Goal: Task Accomplishment & Management: Complete application form

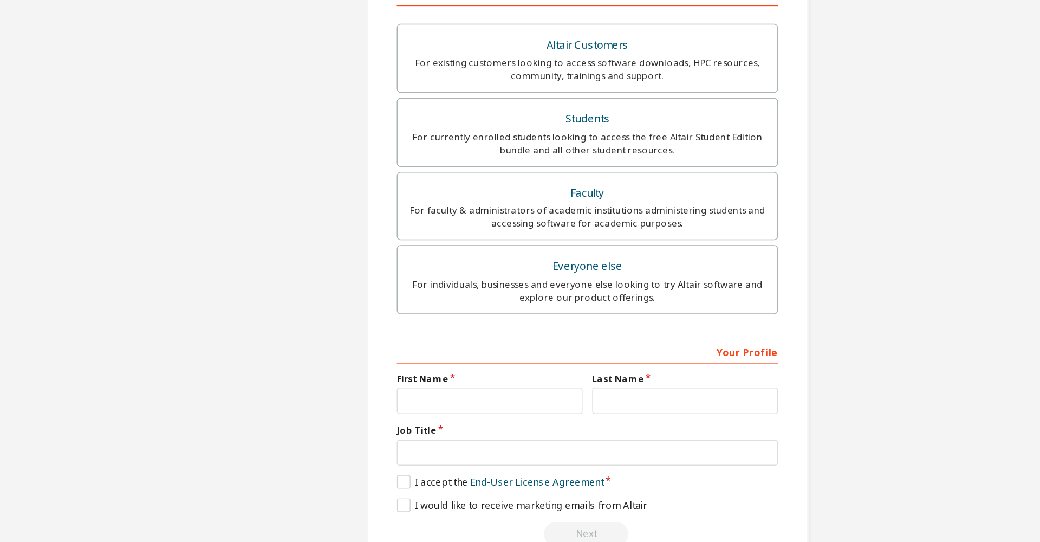
scroll to position [95, 0]
click at [392, 402] on div "Job Title" at bounding box center [520, 416] width 257 height 28
click at [392, 402] on label "Job Title" at bounding box center [520, 406] width 257 height 9
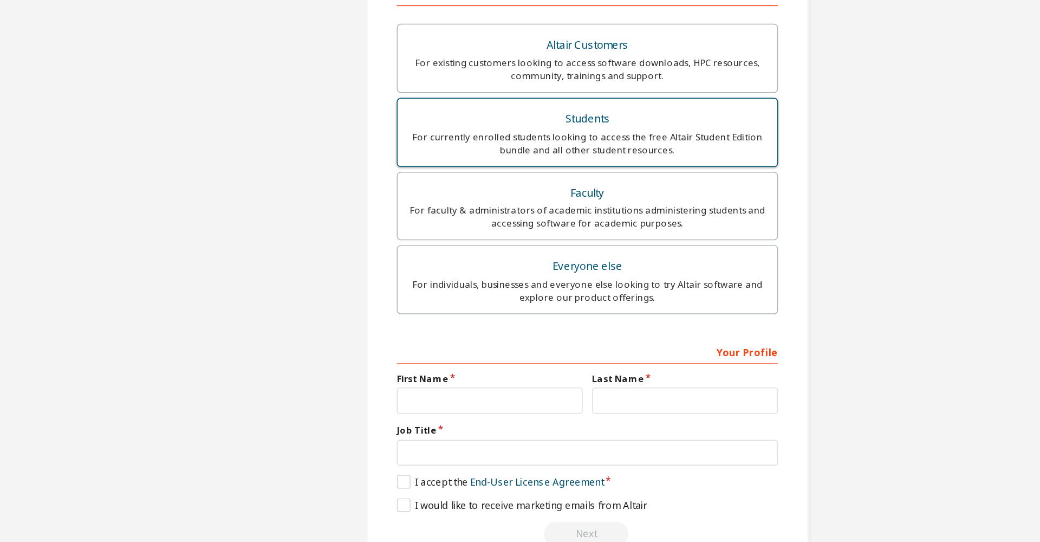
click at [477, 205] on div "For currently enrolled students looking to access the free Altair Student Editi…" at bounding box center [520, 213] width 243 height 17
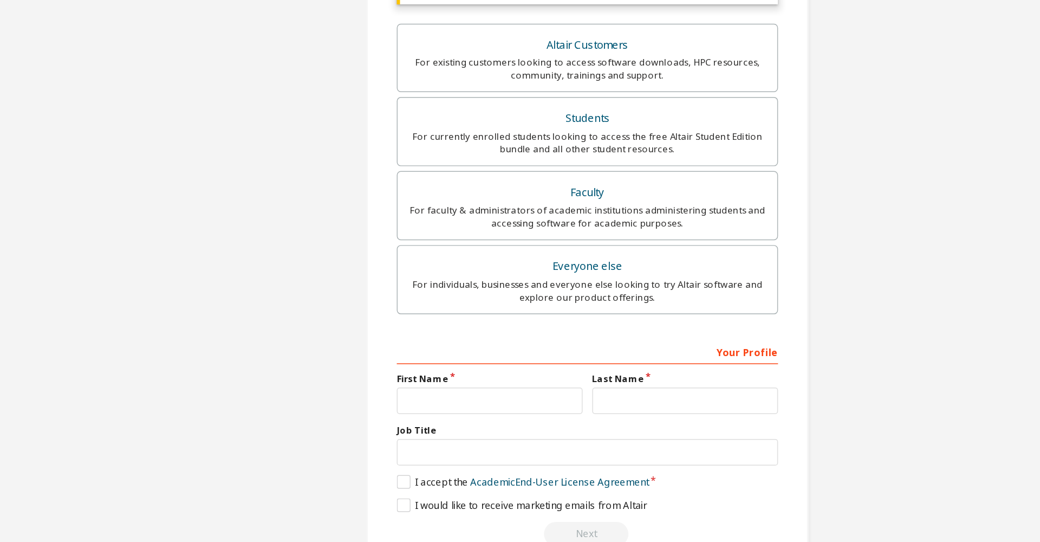
scroll to position [122, 0]
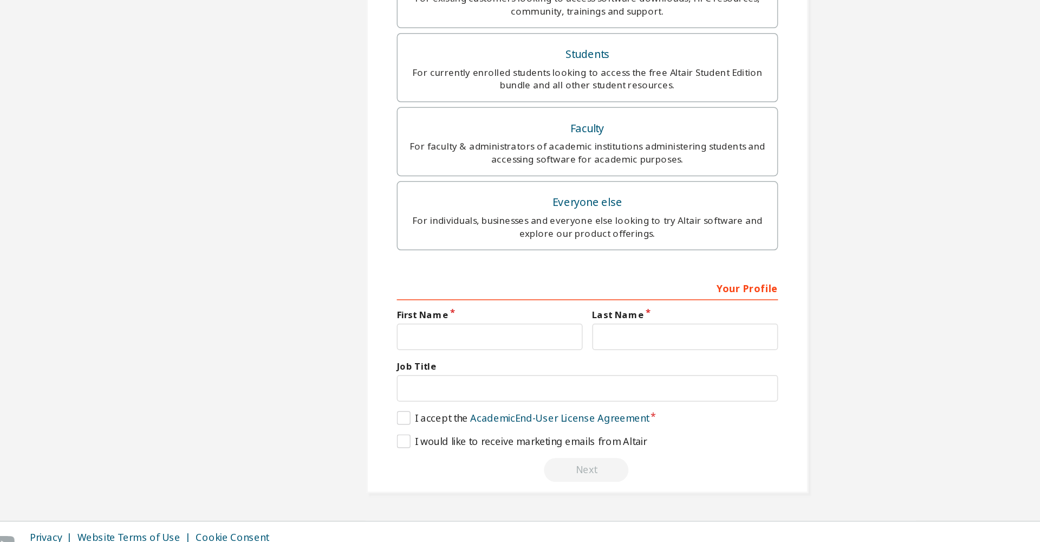
click at [392, 402] on div "Job Title" at bounding box center [520, 416] width 257 height 28
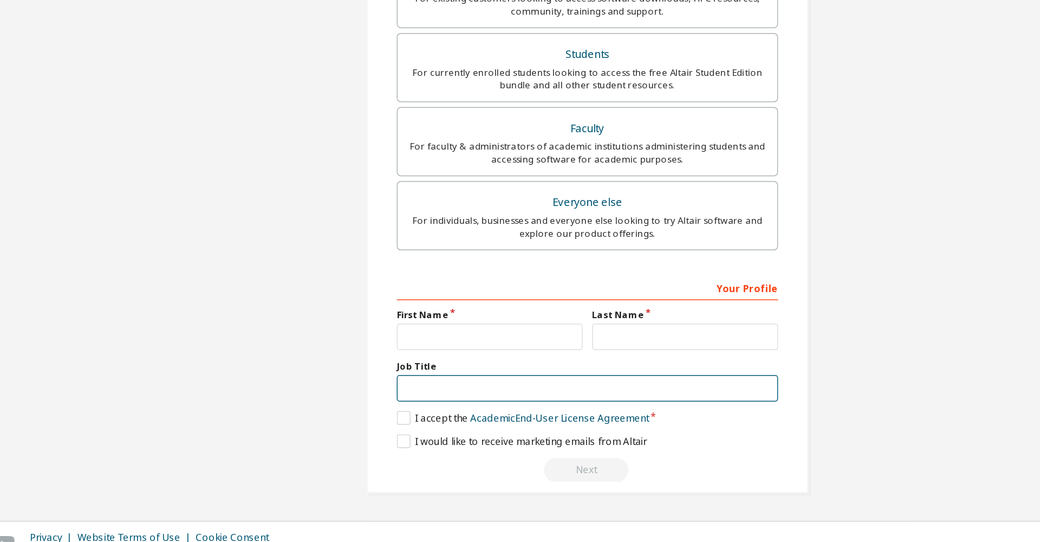
click at [484, 412] on input "text" at bounding box center [520, 421] width 257 height 18
click at [510, 412] on input "text" at bounding box center [520, 421] width 257 height 18
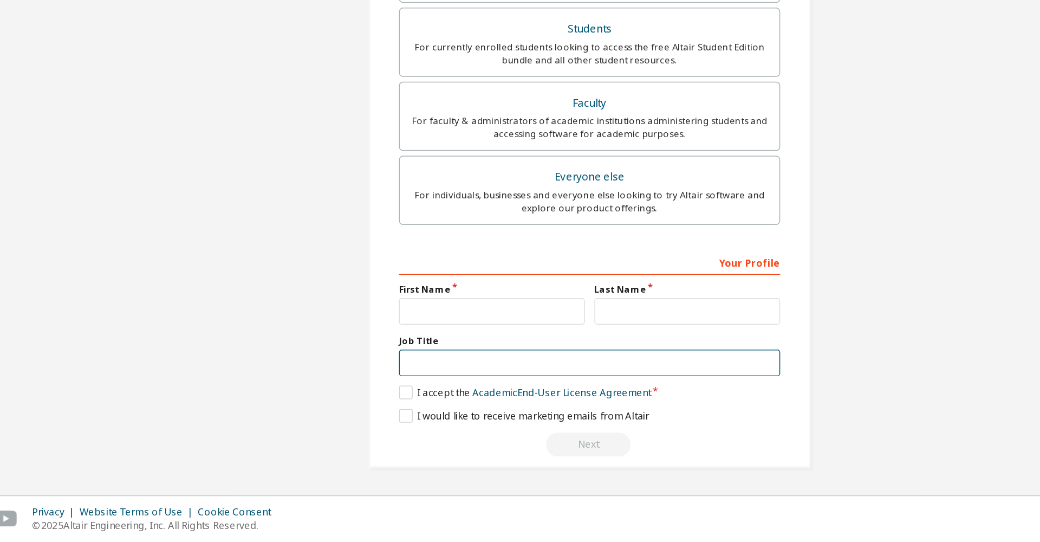
scroll to position [0, 0]
click at [513, 412] on input "text" at bounding box center [520, 421] width 257 height 18
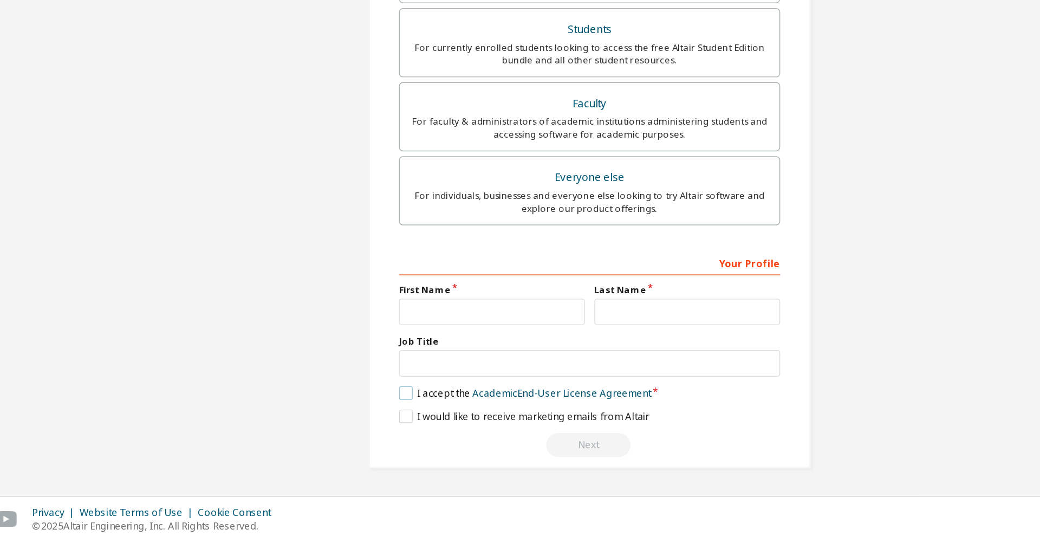
click at [392, 437] on label "I accept the Academic End-User License Agreement" at bounding box center [477, 441] width 170 height 9
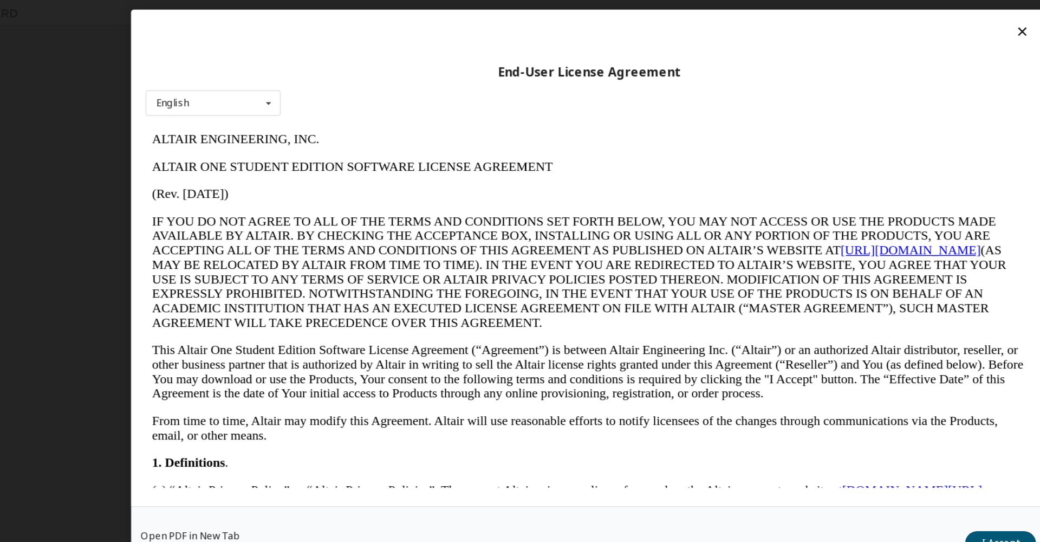
click at [806, 20] on icon at bounding box center [811, 21] width 11 height 10
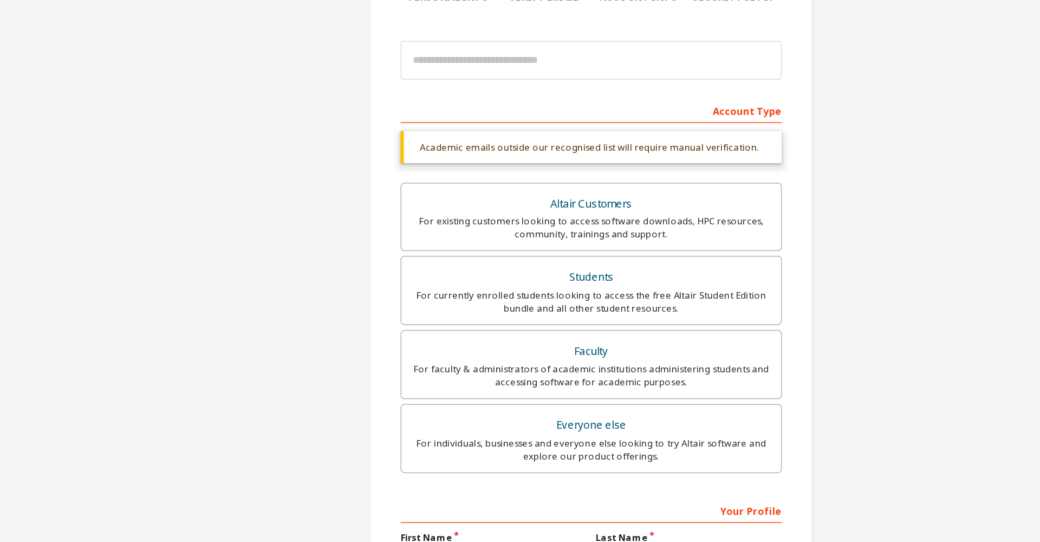
scroll to position [1, 0]
click at [454, 217] on div "Academic emails outside our recognised list will require manual verification." at bounding box center [520, 228] width 257 height 22
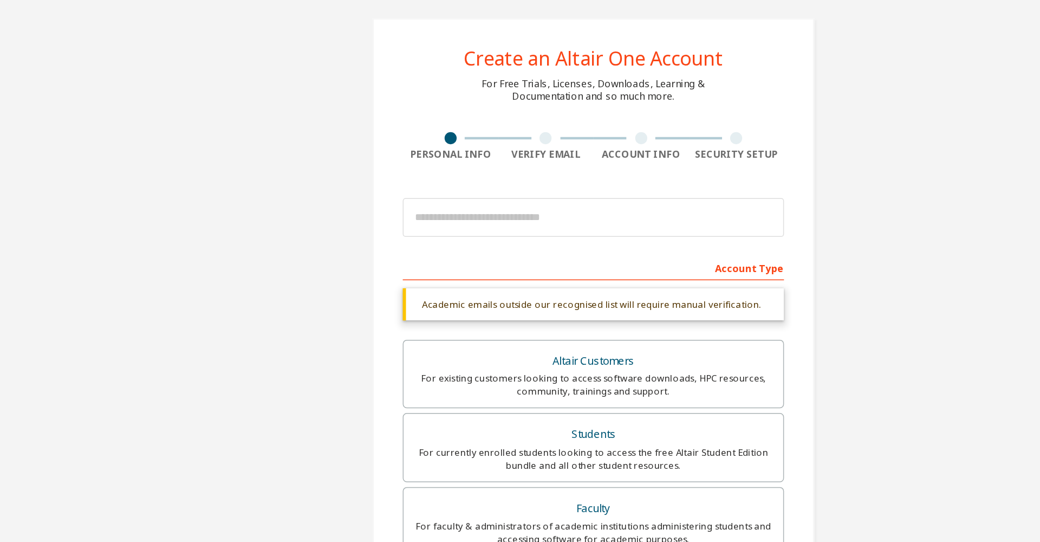
click at [458, 195] on div "Account Type" at bounding box center [520, 203] width 257 height 17
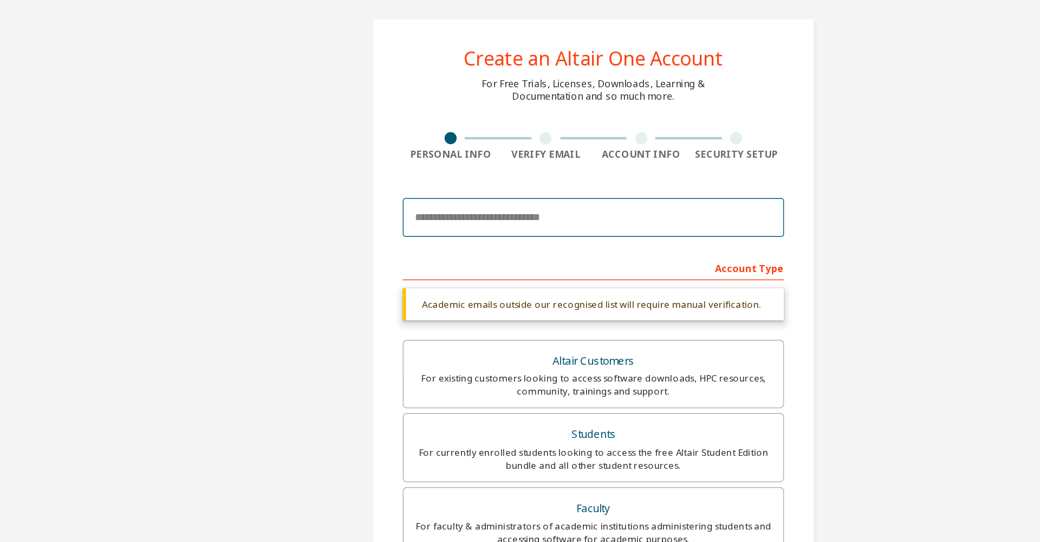
click at [441, 157] on input "email" at bounding box center [520, 170] width 257 height 26
click at [513, 157] on input "email" at bounding box center [520, 170] width 257 height 26
click at [514, 157] on input "email" at bounding box center [520, 170] width 257 height 26
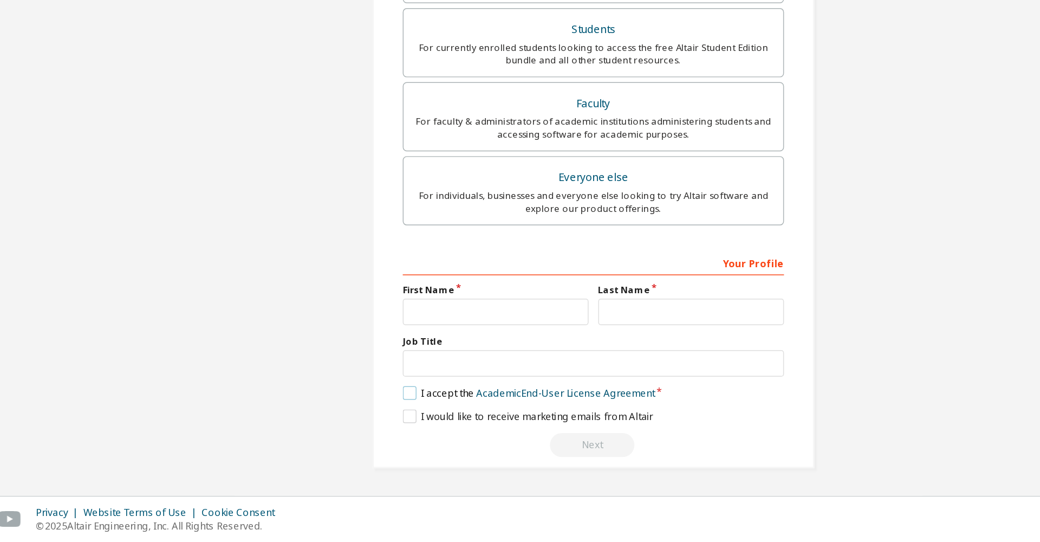
click at [392, 437] on label "I accept the Academic End-User License Agreement" at bounding box center [477, 441] width 170 height 9
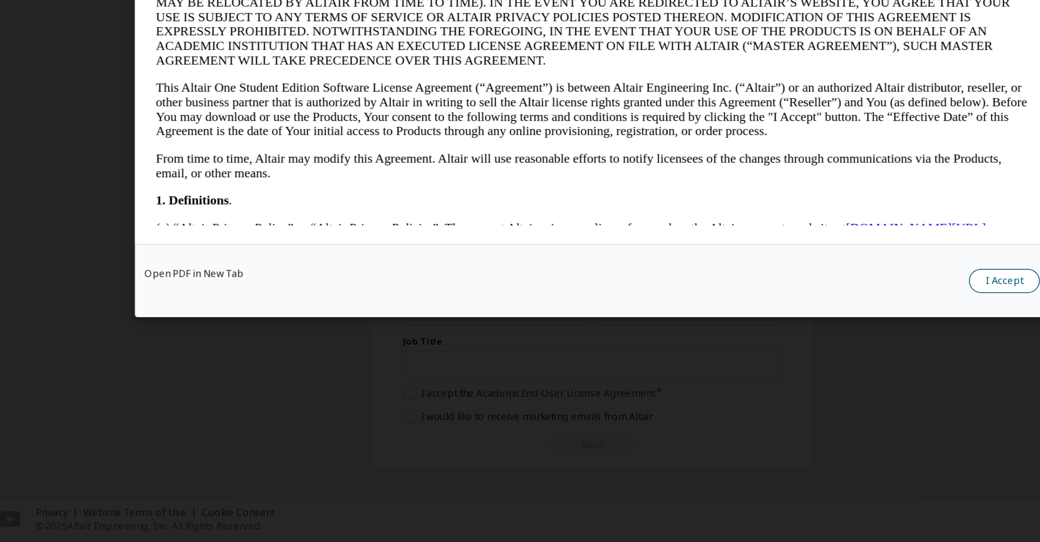
click at [773, 358] on button "I Accept" at bounding box center [797, 366] width 48 height 16
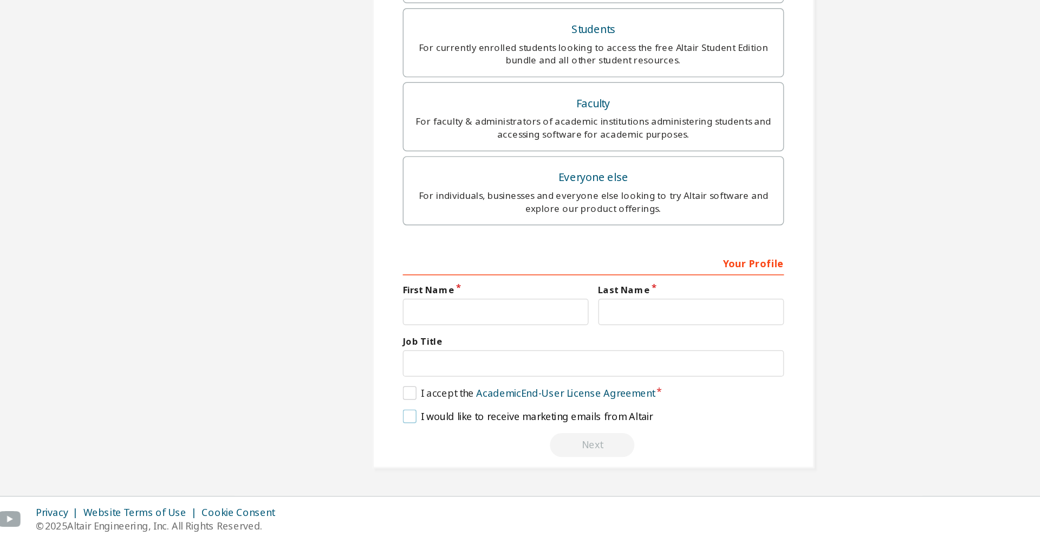
click at [392, 452] on label "I would like to receive marketing emails from Altair" at bounding box center [476, 456] width 169 height 9
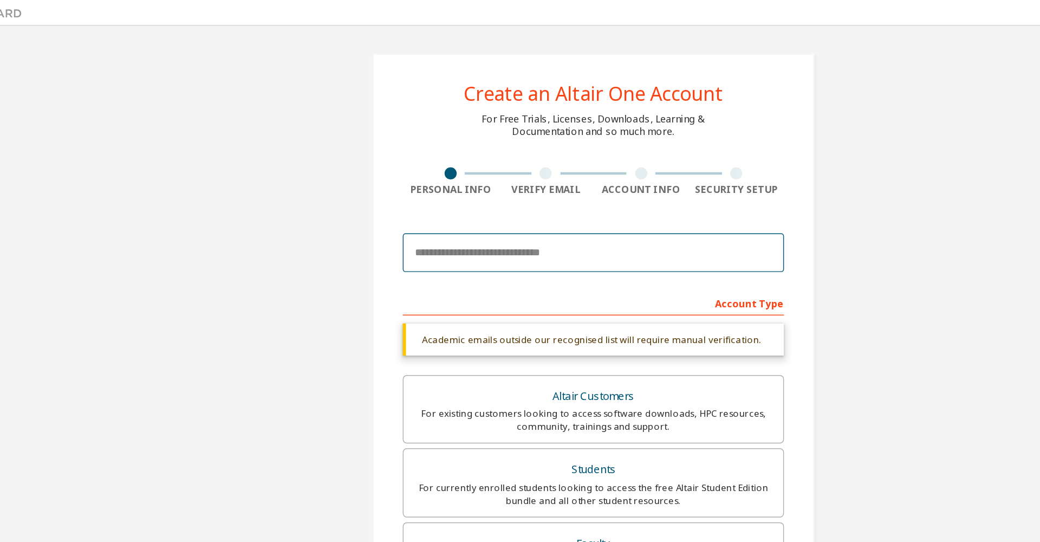
click at [396, 171] on input "email" at bounding box center [520, 170] width 257 height 26
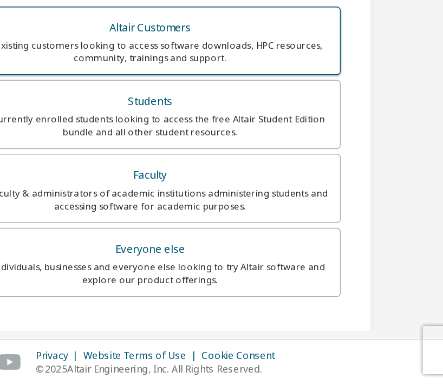
click at [191, 130] on label "Altair Customers For existing customers looking to access software downloads, H…" at bounding box center [221, 153] width 257 height 47
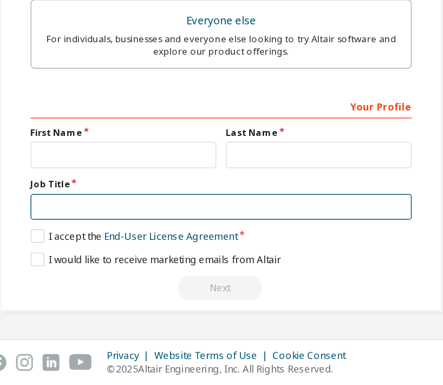
click at [117, 256] on input "text" at bounding box center [221, 265] width 257 height 18
click at [264, 256] on input "text" at bounding box center [221, 265] width 257 height 18
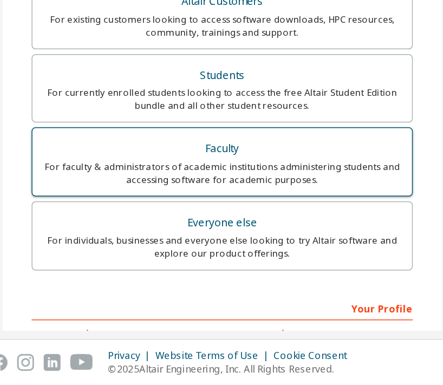
scroll to position [150, 0]
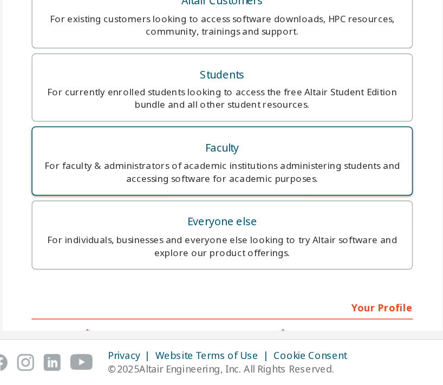
click at [219, 218] on div "Faculty" at bounding box center [221, 225] width 243 height 15
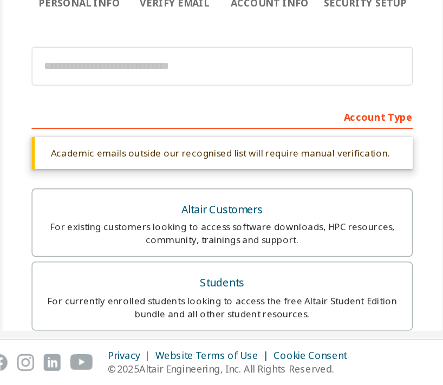
scroll to position [0, 0]
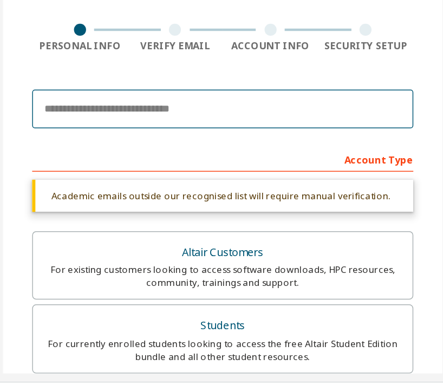
click at [140, 157] on input "email" at bounding box center [221, 170] width 257 height 26
click at [93, 157] on input "email" at bounding box center [221, 170] width 257 height 26
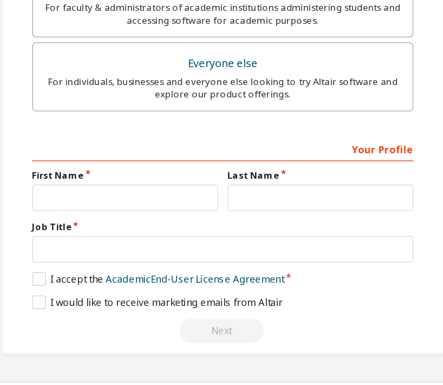
scroll to position [279, 0]
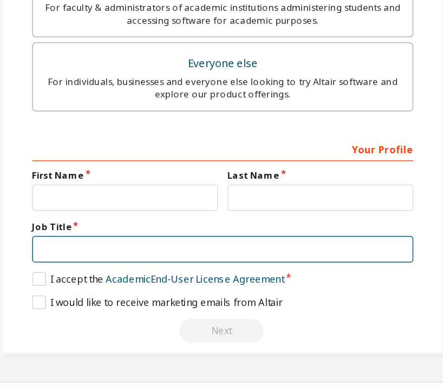
click at [133, 256] on input "text" at bounding box center [221, 265] width 257 height 18
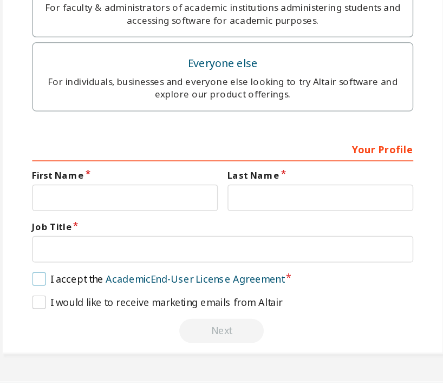
click at [93, 280] on label "I accept the Academic End-User License Agreement" at bounding box center [178, 284] width 170 height 9
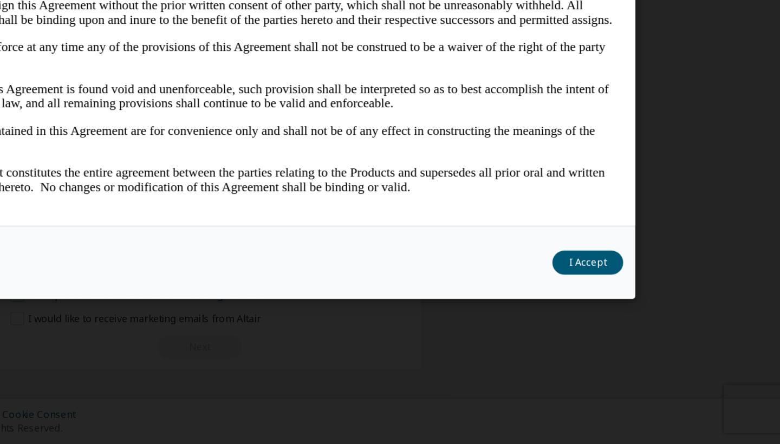
scroll to position [0, 0]
click at [627, 314] on button "I Accept" at bounding box center [651, 322] width 48 height 16
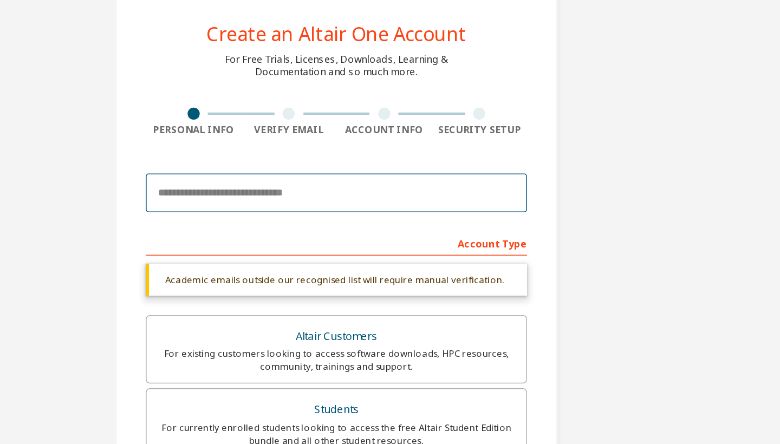
click at [262, 157] on input "email" at bounding box center [390, 170] width 257 height 26
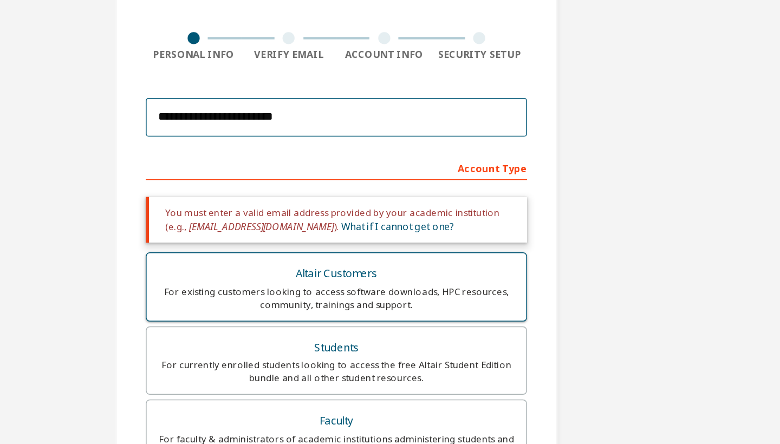
scroll to position [46, 0]
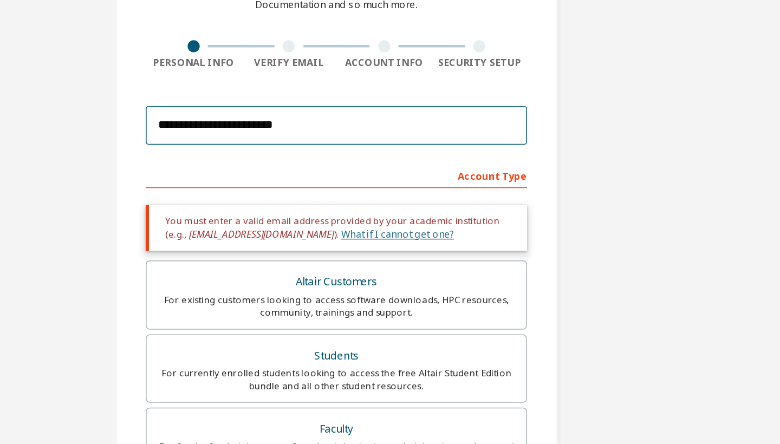
type input "**********"
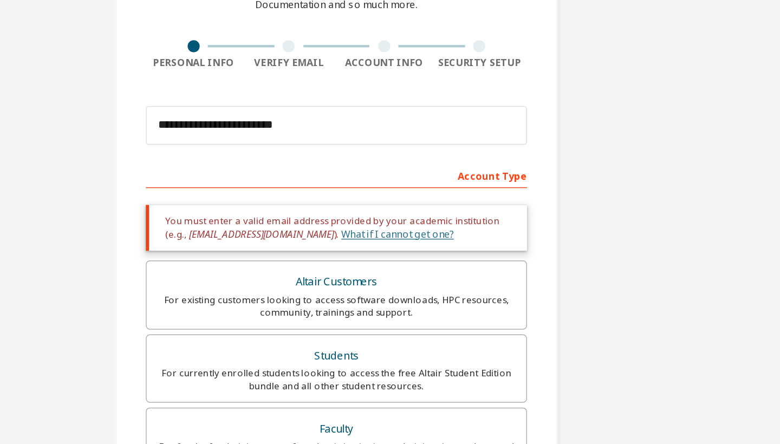
click at [393, 193] on link "What if I cannot get one?" at bounding box center [431, 197] width 76 height 9
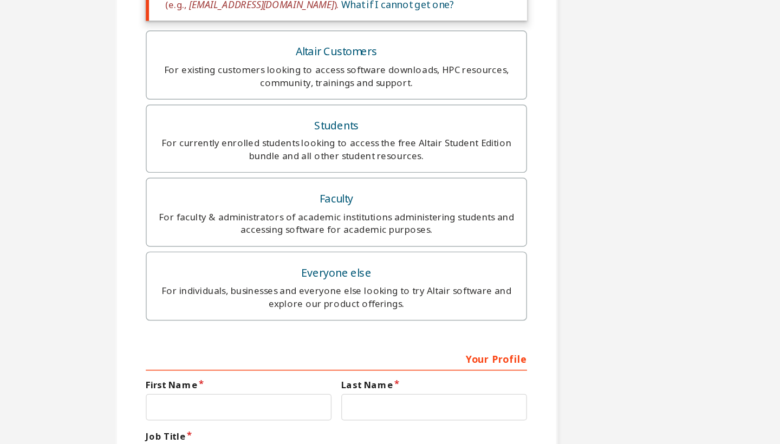
scroll to position [204, 0]
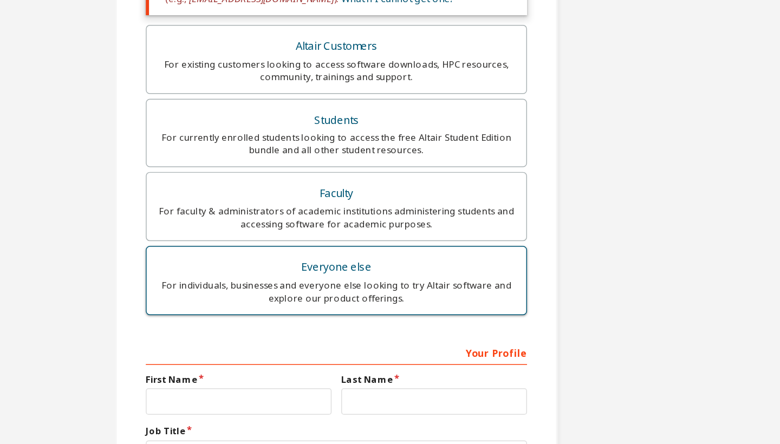
click at [269, 213] on div "Everyone else" at bounding box center [390, 220] width 243 height 15
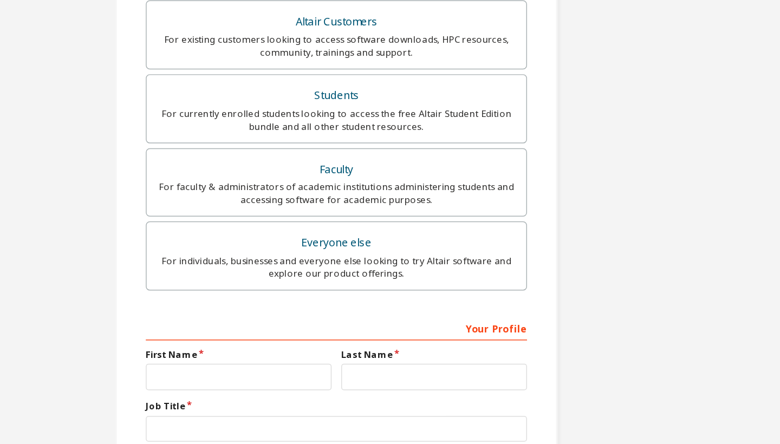
scroll to position [192, 0]
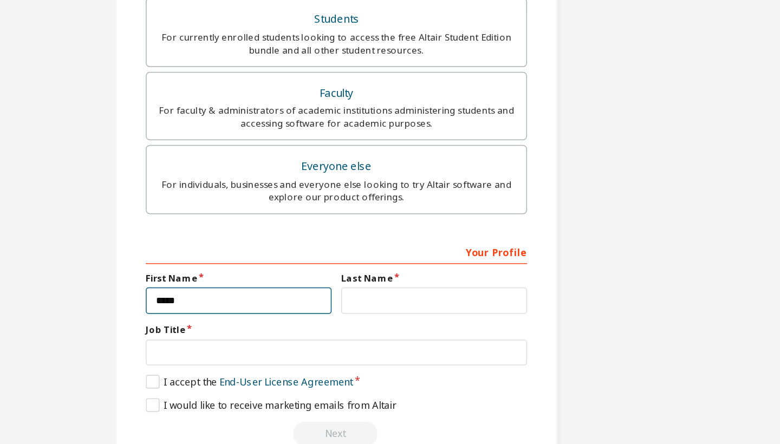
type input "*****"
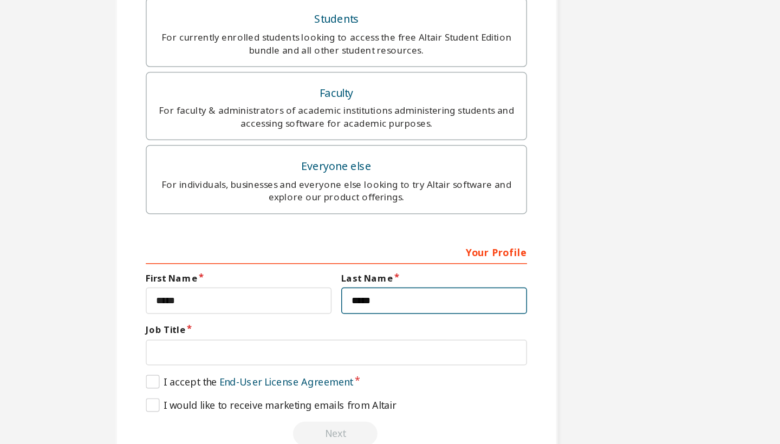
type input "*****"
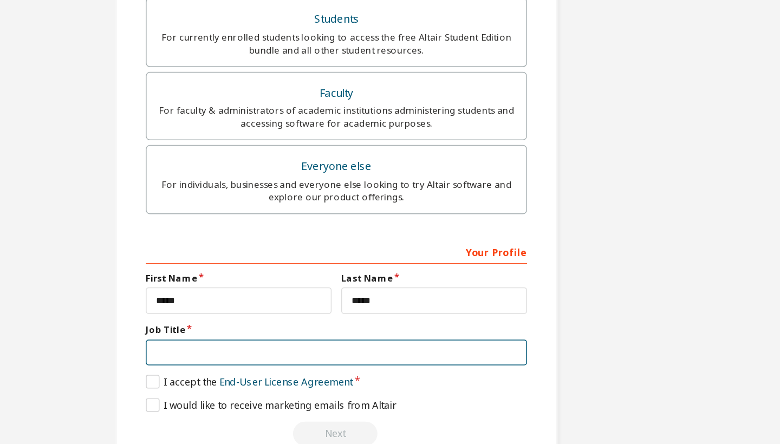
click at [262, 315] on input "text" at bounding box center [390, 324] width 257 height 18
click at [341, 315] on input "text" at bounding box center [390, 324] width 257 height 18
click at [336, 315] on input "text" at bounding box center [390, 324] width 257 height 18
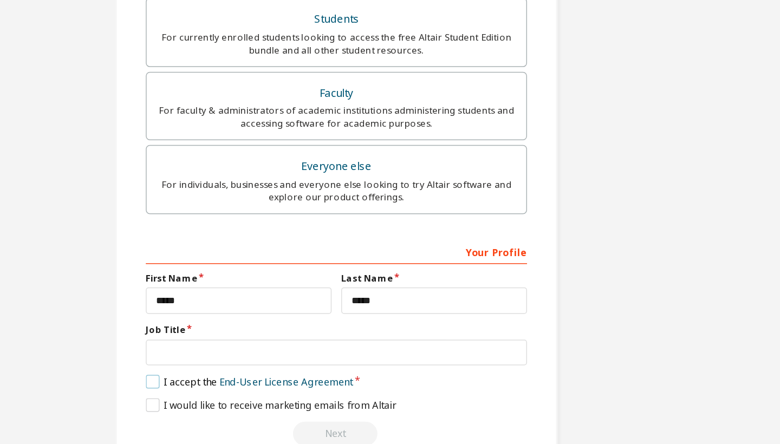
click at [262, 339] on label "I accept the End-User License Agreement" at bounding box center [331, 343] width 139 height 9
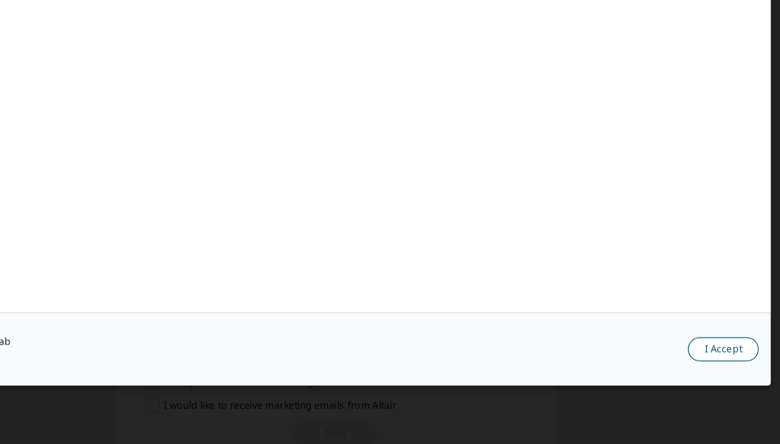
click at [627, 314] on button "I Accept" at bounding box center [651, 322] width 48 height 16
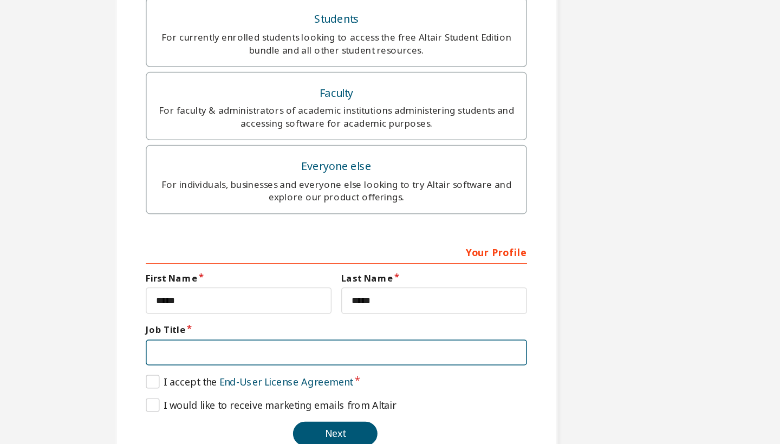
click at [262, 315] on input "text" at bounding box center [390, 324] width 257 height 18
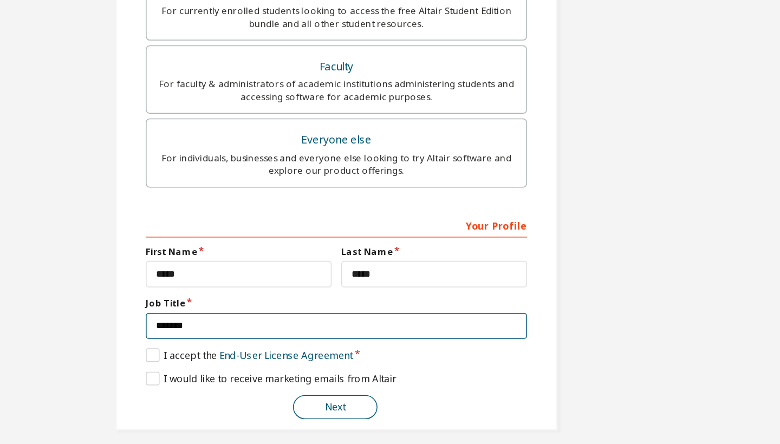
type input "*******"
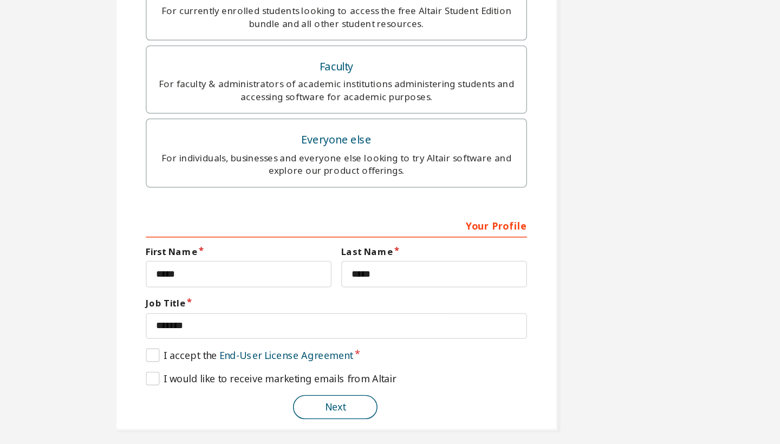
click at [361, 371] on button "Next" at bounding box center [389, 379] width 57 height 16
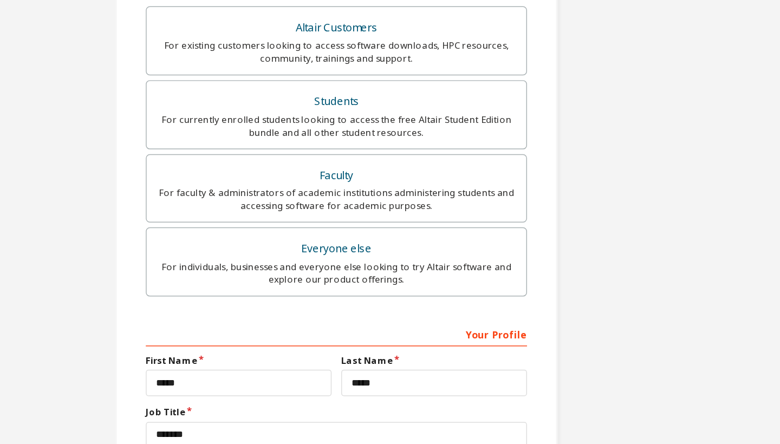
scroll to position [0, 0]
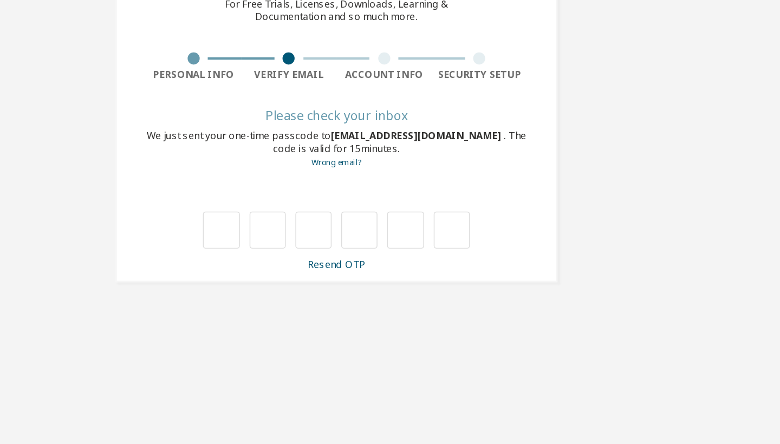
type input "*"
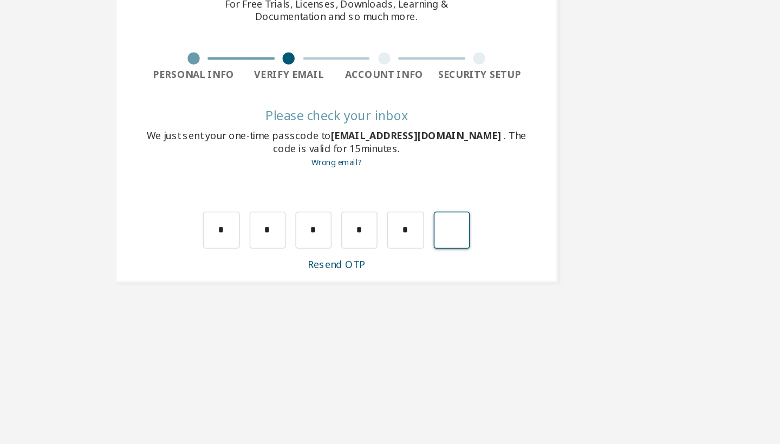
type input "*"
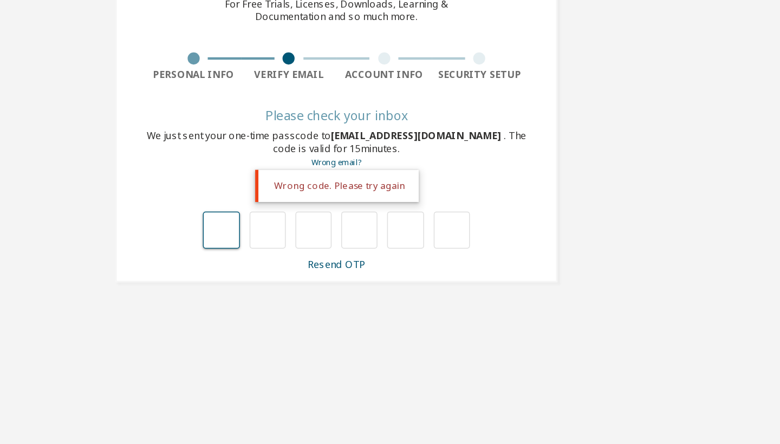
click at [300, 220] on input "text" at bounding box center [312, 232] width 24 height 25
type input "*"
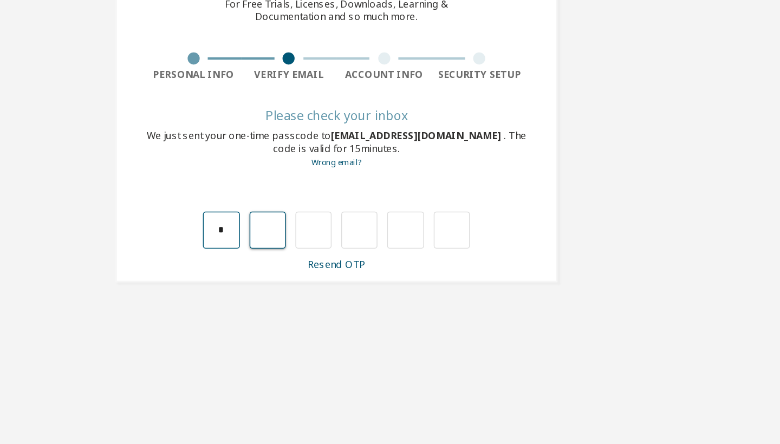
type input "*"
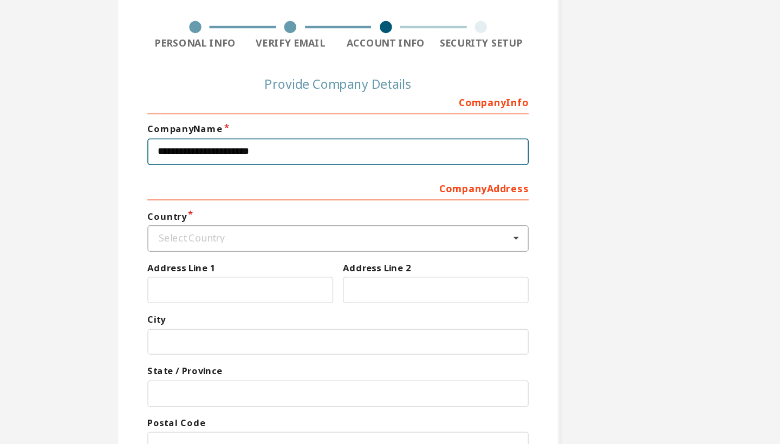
type input "**********"
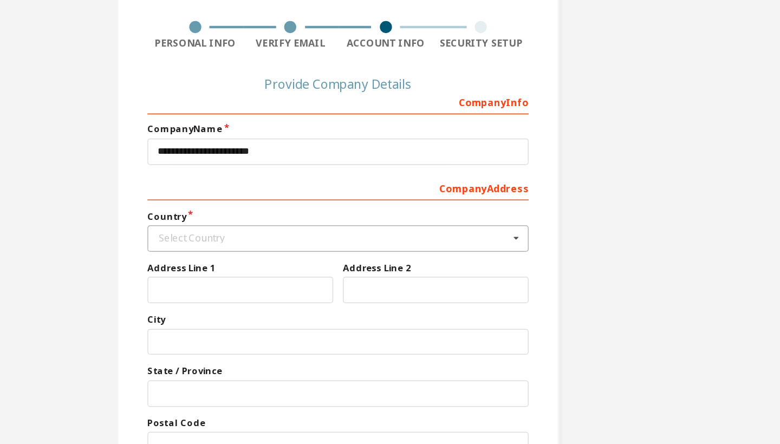
click at [269, 256] on div "Select Country" at bounding box center [387, 259] width 236 height 7
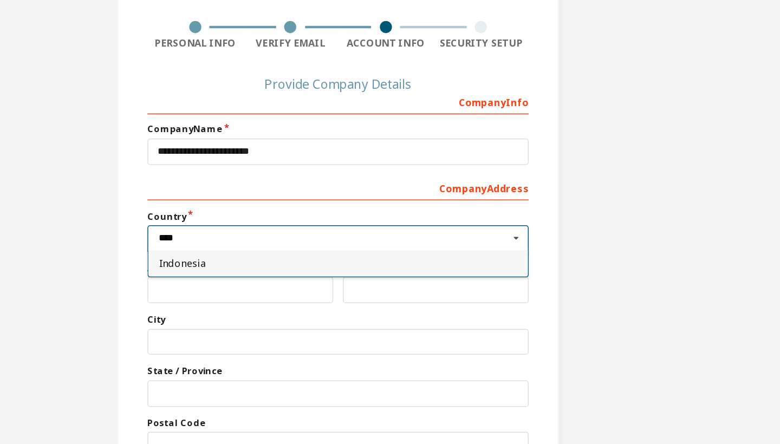
type input "****"
click at [270, 273] on span "Indonesia" at bounding box center [390, 276] width 241 height 7
type input "***"
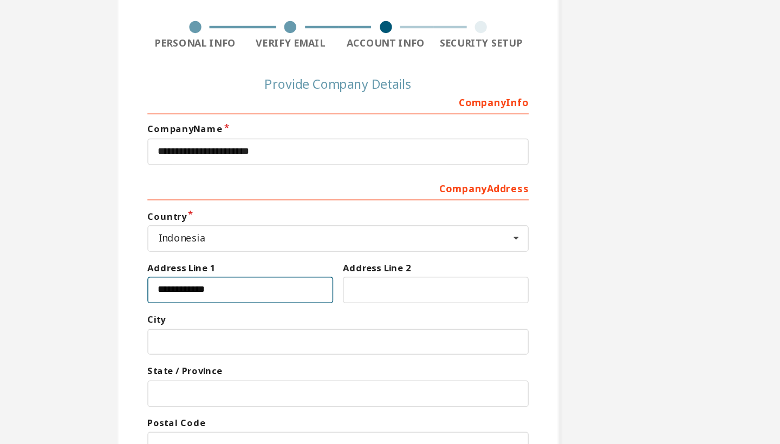
type input "**********"
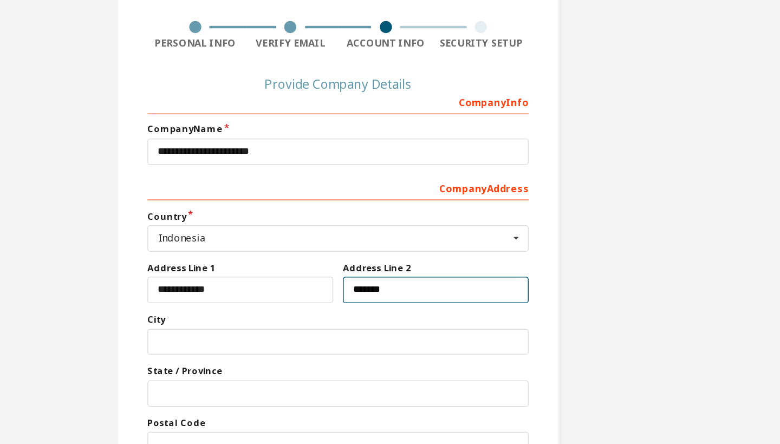
type input "*******"
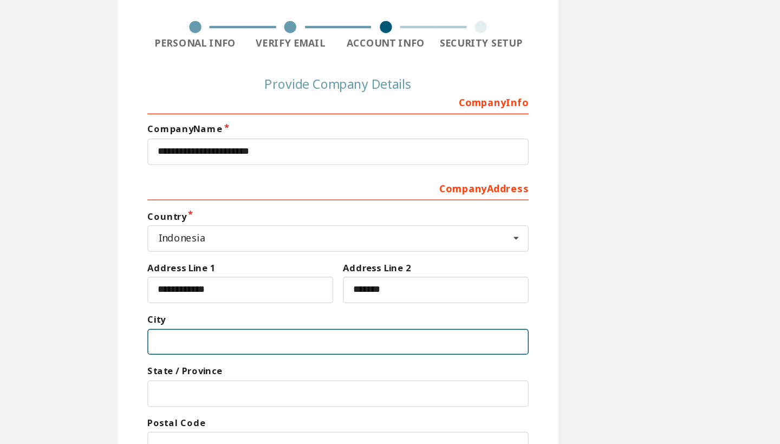
click at [343, 320] on input "text" at bounding box center [390, 329] width 257 height 18
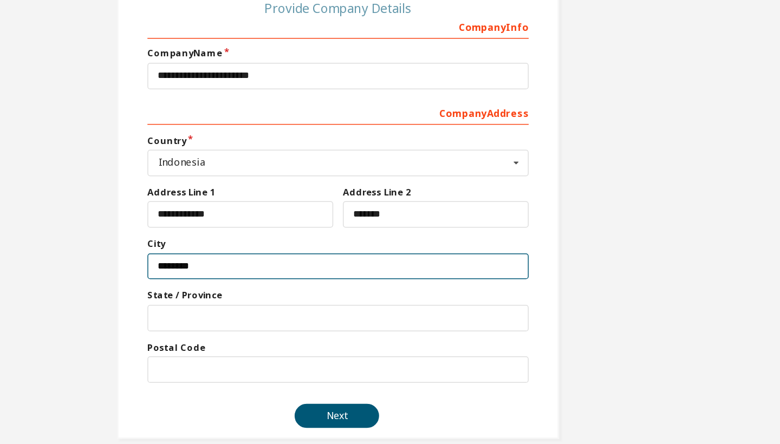
scroll to position [55, 0]
type input "********"
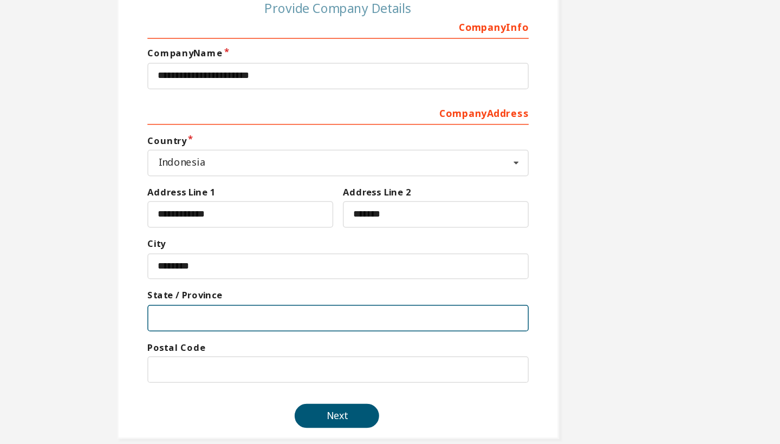
scroll to position [53, 0]
type input "*****"
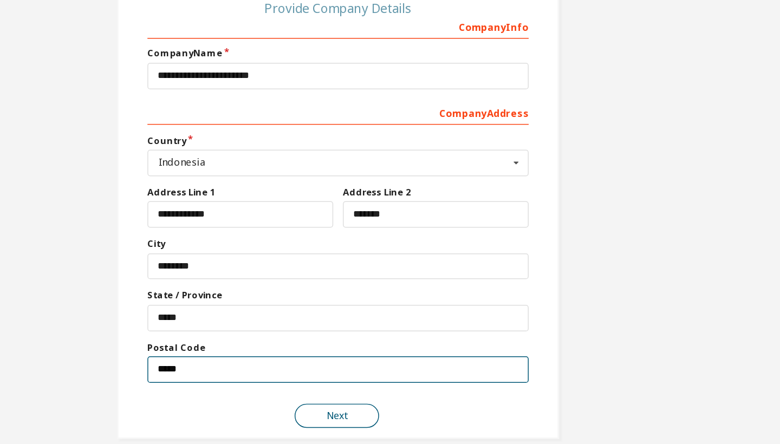
type input "*****"
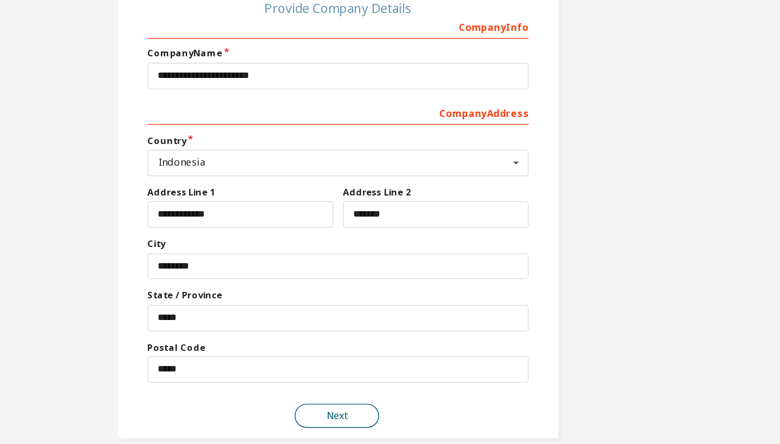
click at [361, 371] on button "Next" at bounding box center [389, 379] width 57 height 16
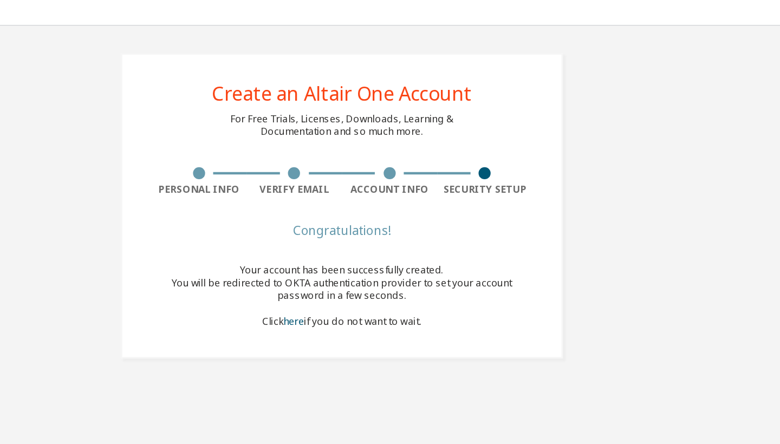
scroll to position [0, 0]
